Goal: Answer question/provide support: Share knowledge or assist other users

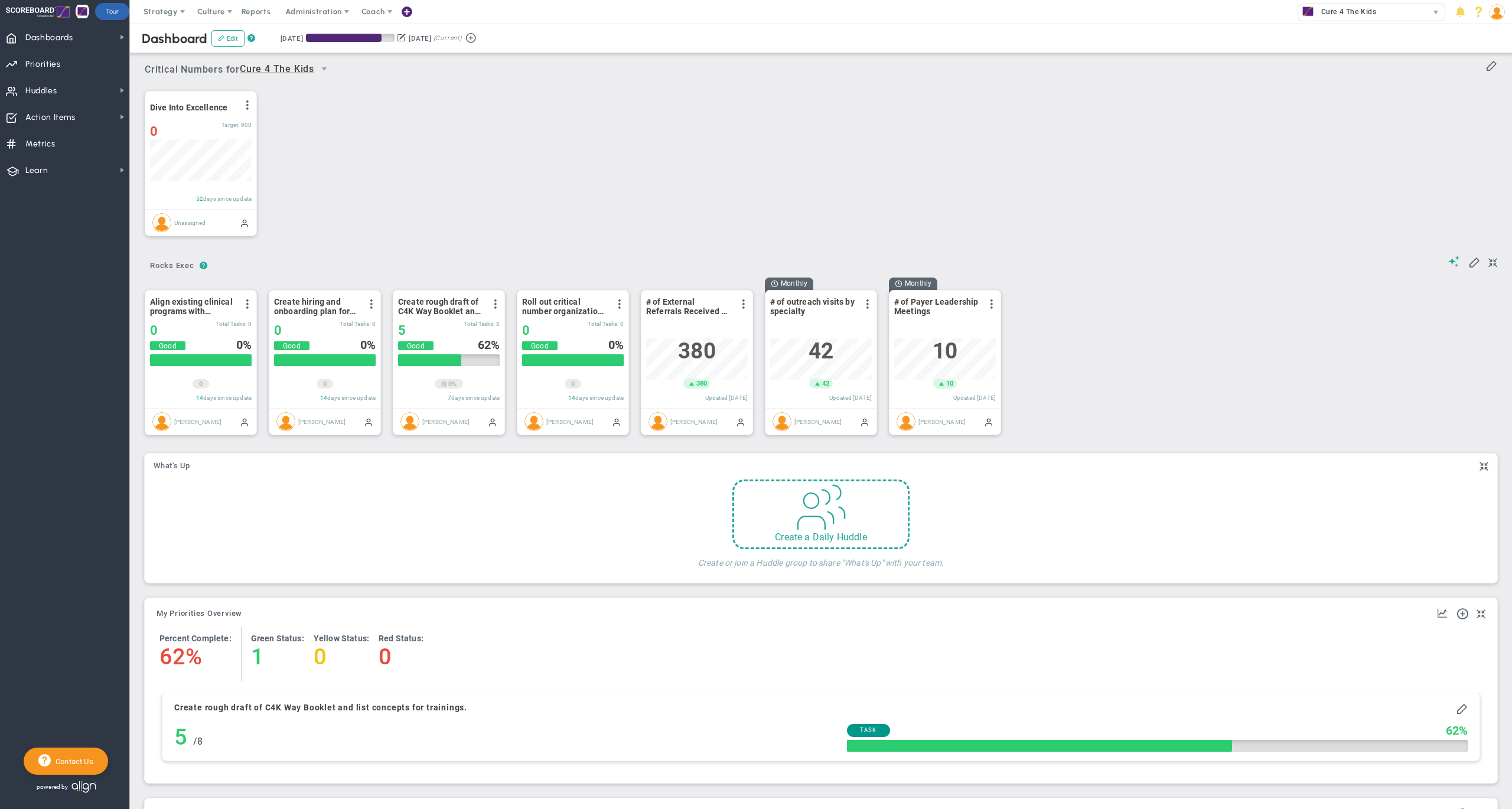
scroll to position [41, 100]
click at [575, 185] on div "Dive Into Excellence View Historical Graph Edit Make "No Change" Update Add Pas…" at bounding box center [817, 163] width 1367 height 166
click at [1495, 8] on img at bounding box center [1497, 12] width 16 height 16
click at [1484, 121] on span "Sign Out" at bounding box center [1460, 130] width 96 height 24
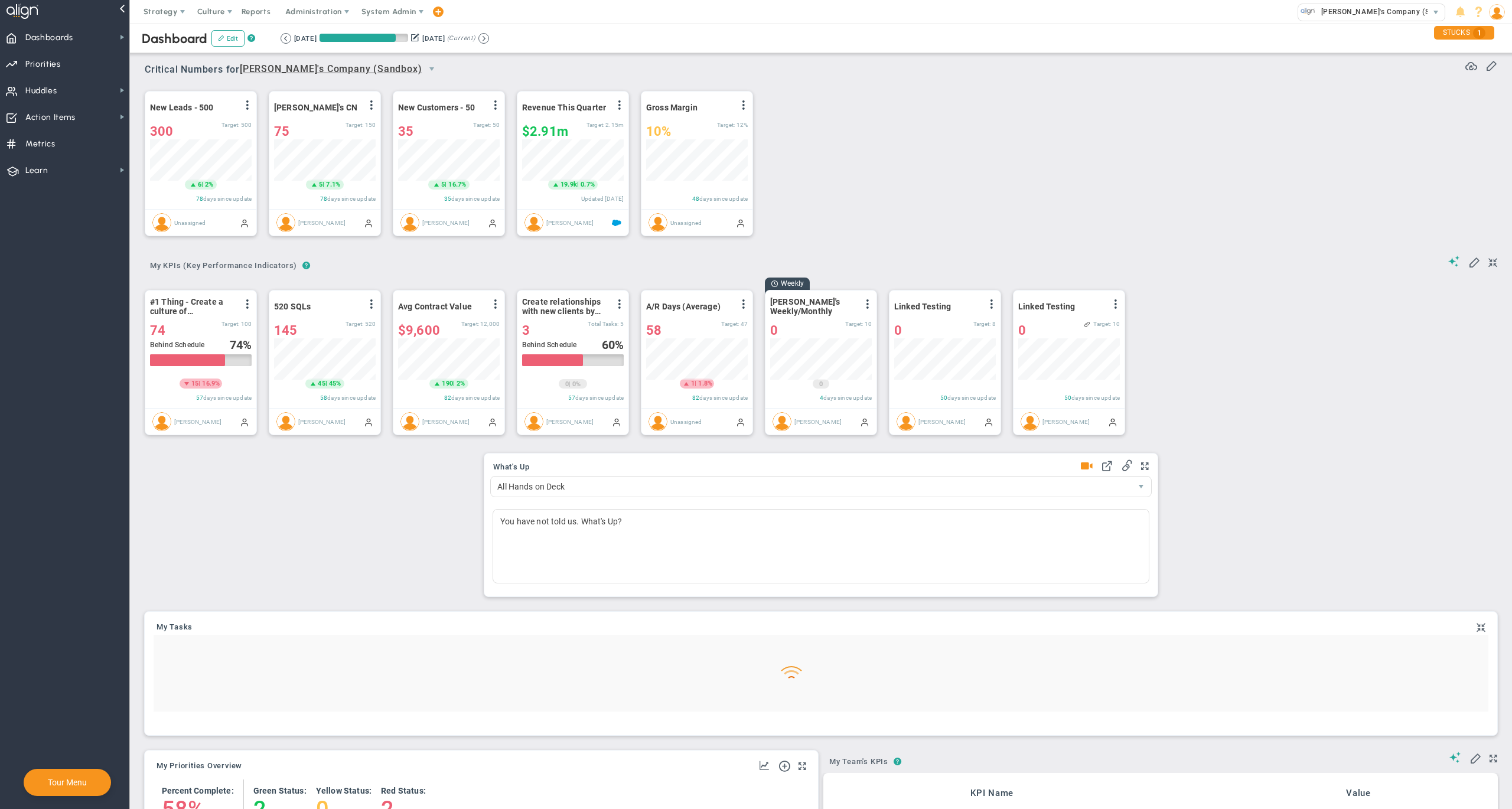
click at [395, 8] on span "System Admin" at bounding box center [389, 11] width 55 height 8
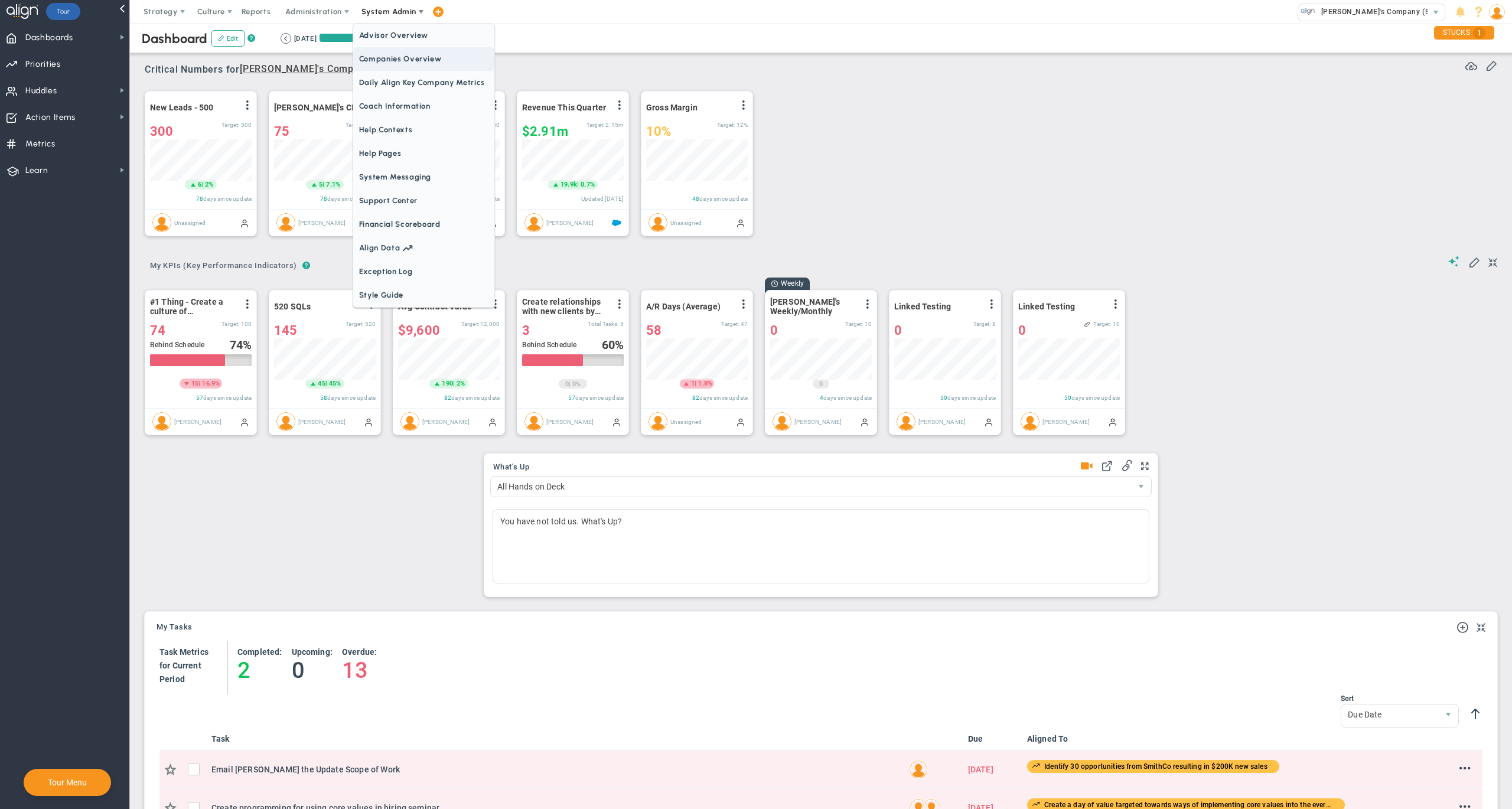
click at [402, 61] on span "Companies Overview" at bounding box center [424, 59] width 141 height 24
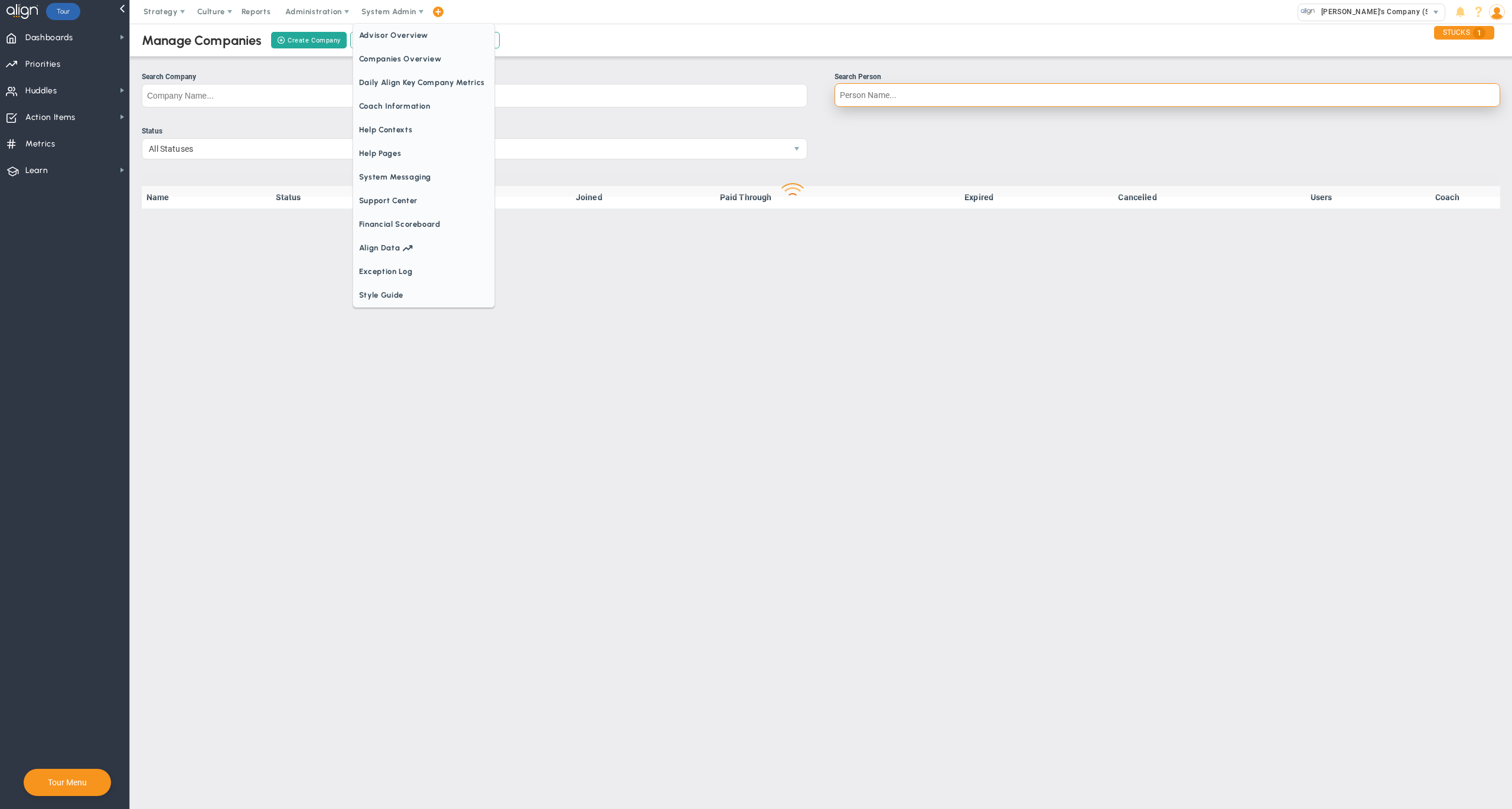
click at [884, 93] on input "Search Person" at bounding box center [1167, 95] width 666 height 24
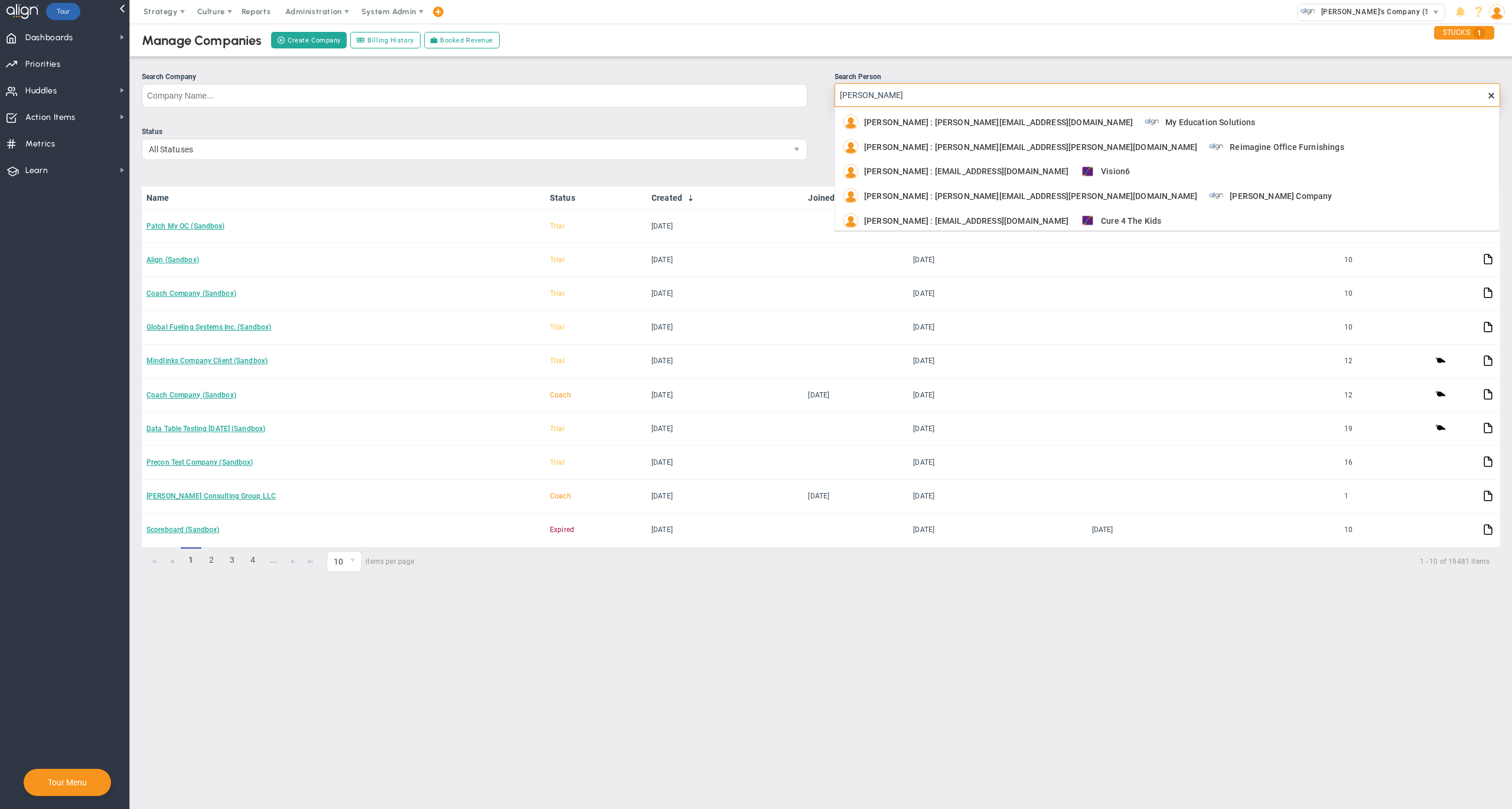
type input "melissa andrus"
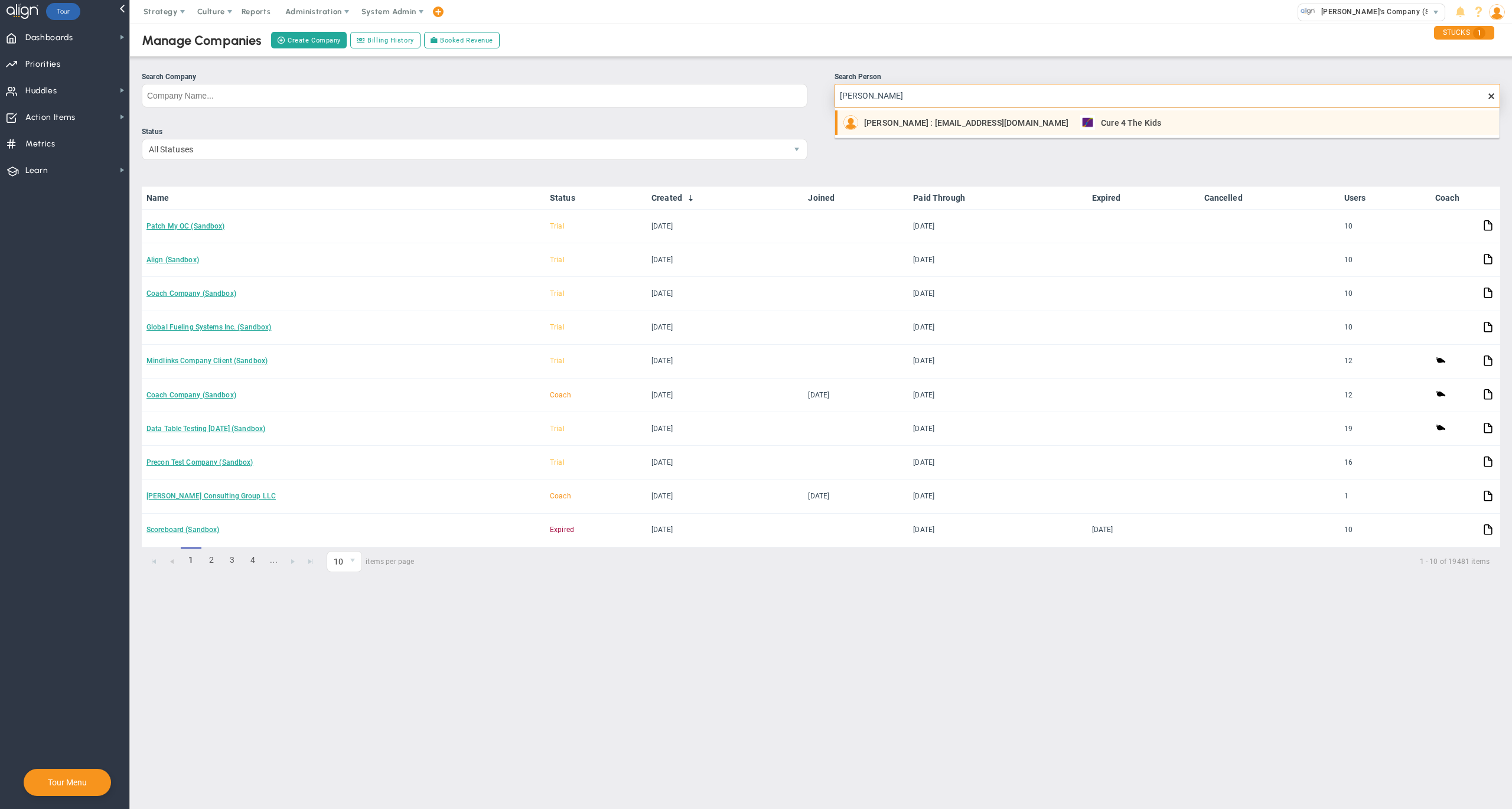
click at [925, 124] on span "Melissa Andrus : mandrus@cure4thekids.org" at bounding box center [966, 123] width 205 height 8
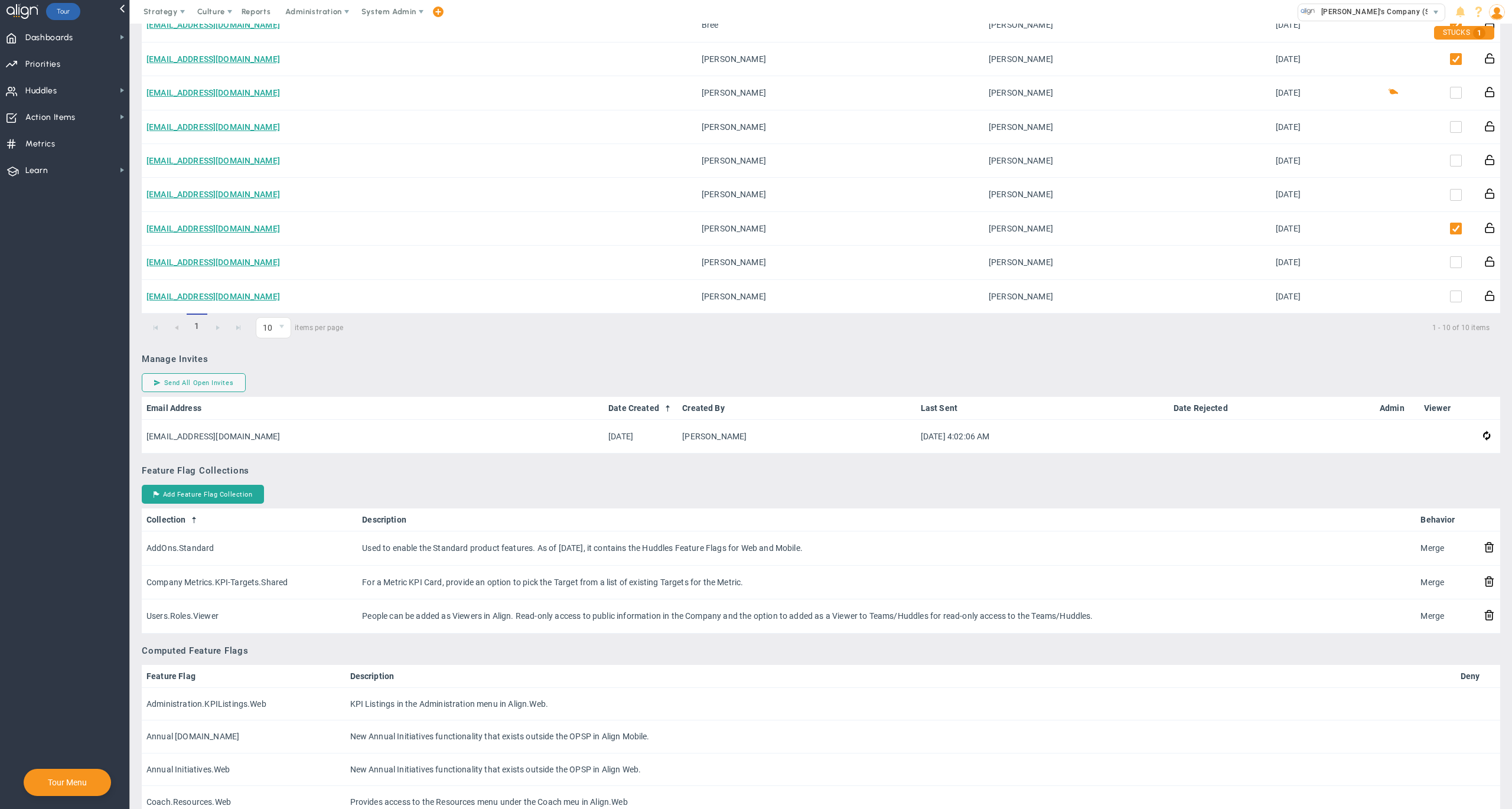
scroll to position [631, 0]
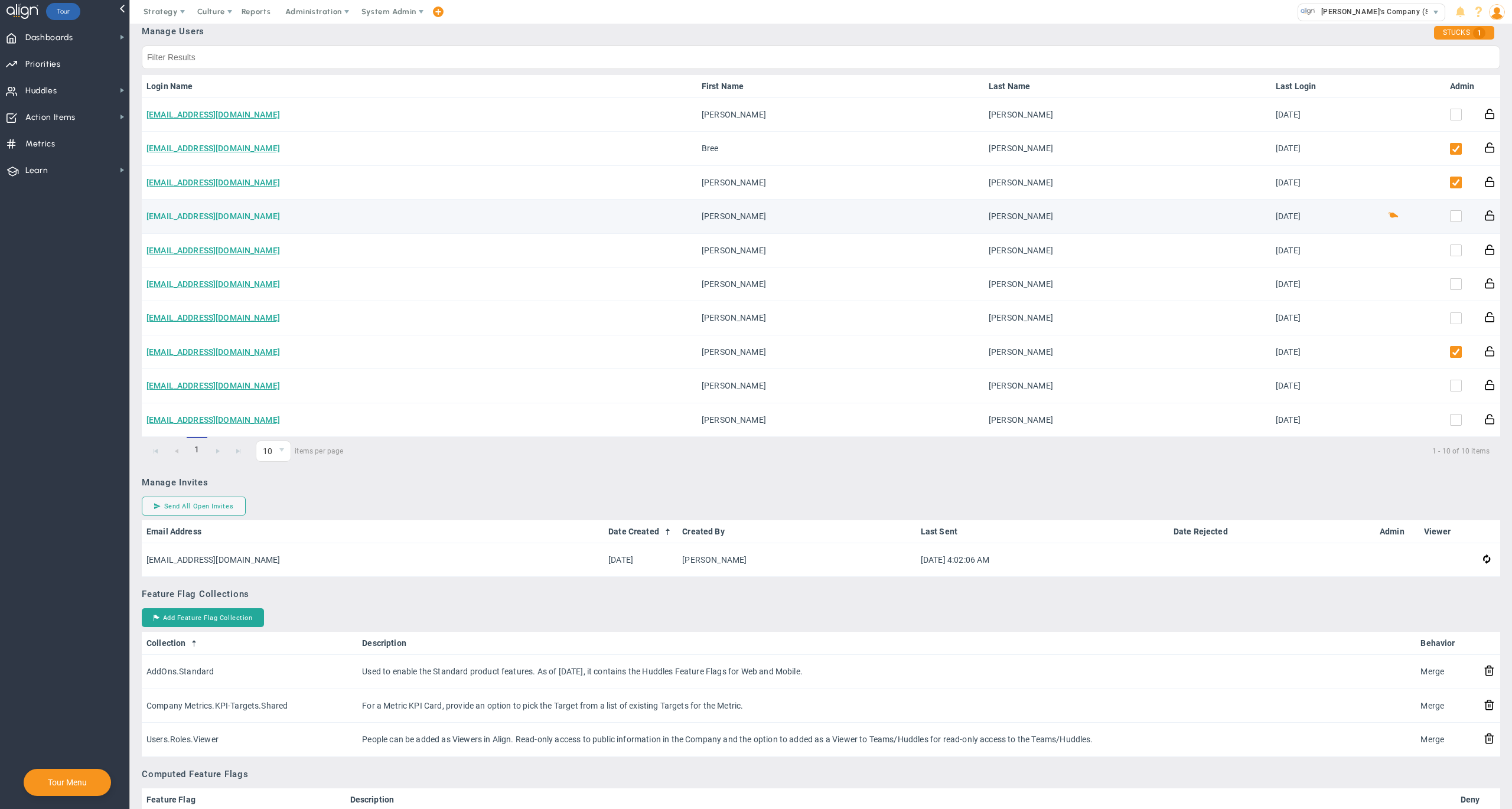
click at [251, 214] on link "dchavez@assuredstrategy.com" at bounding box center [213, 216] width 133 height 9
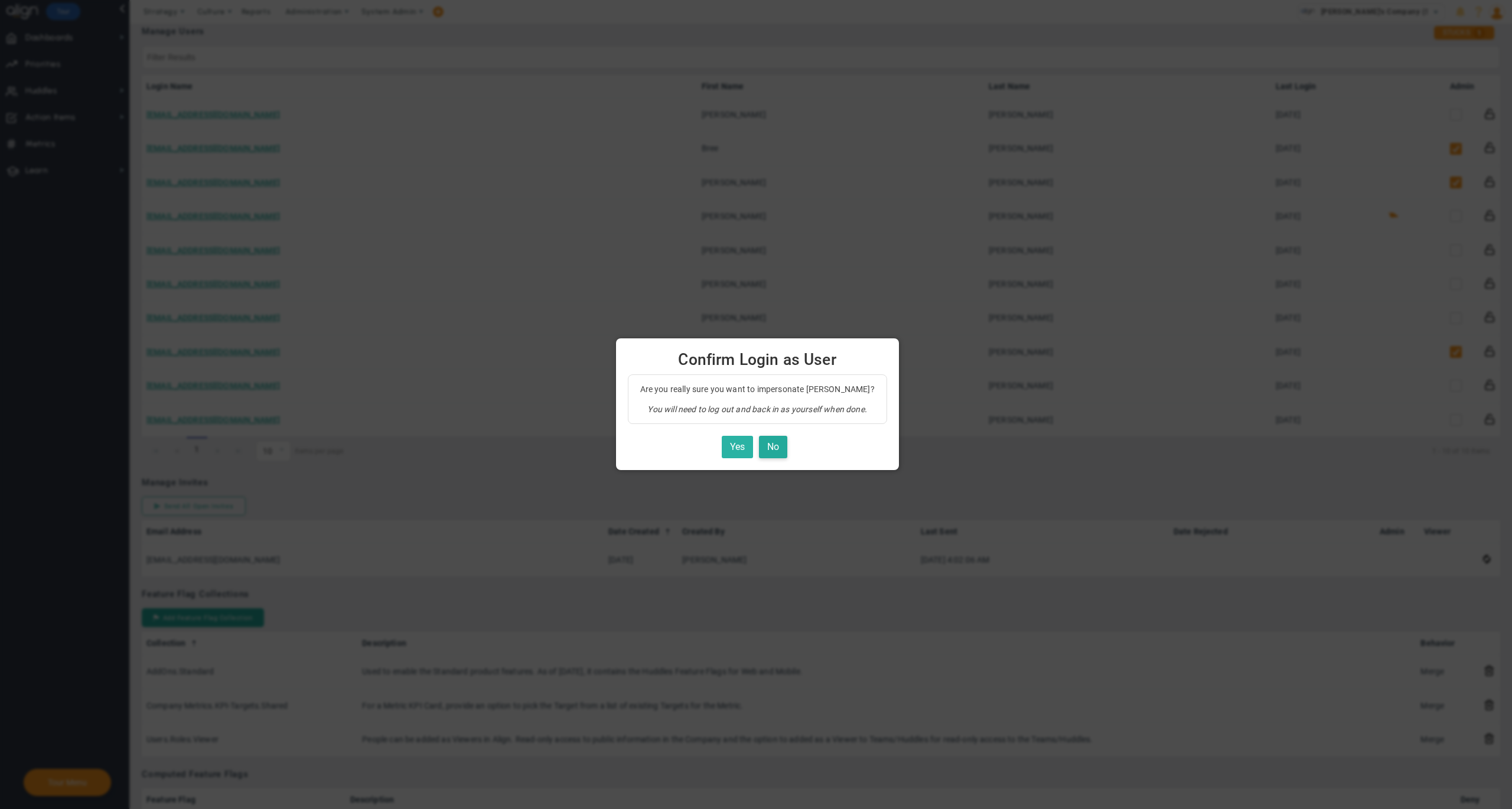
click at [734, 452] on button "Yes" at bounding box center [737, 447] width 31 height 23
